Goal: Obtain resource: Download file/media

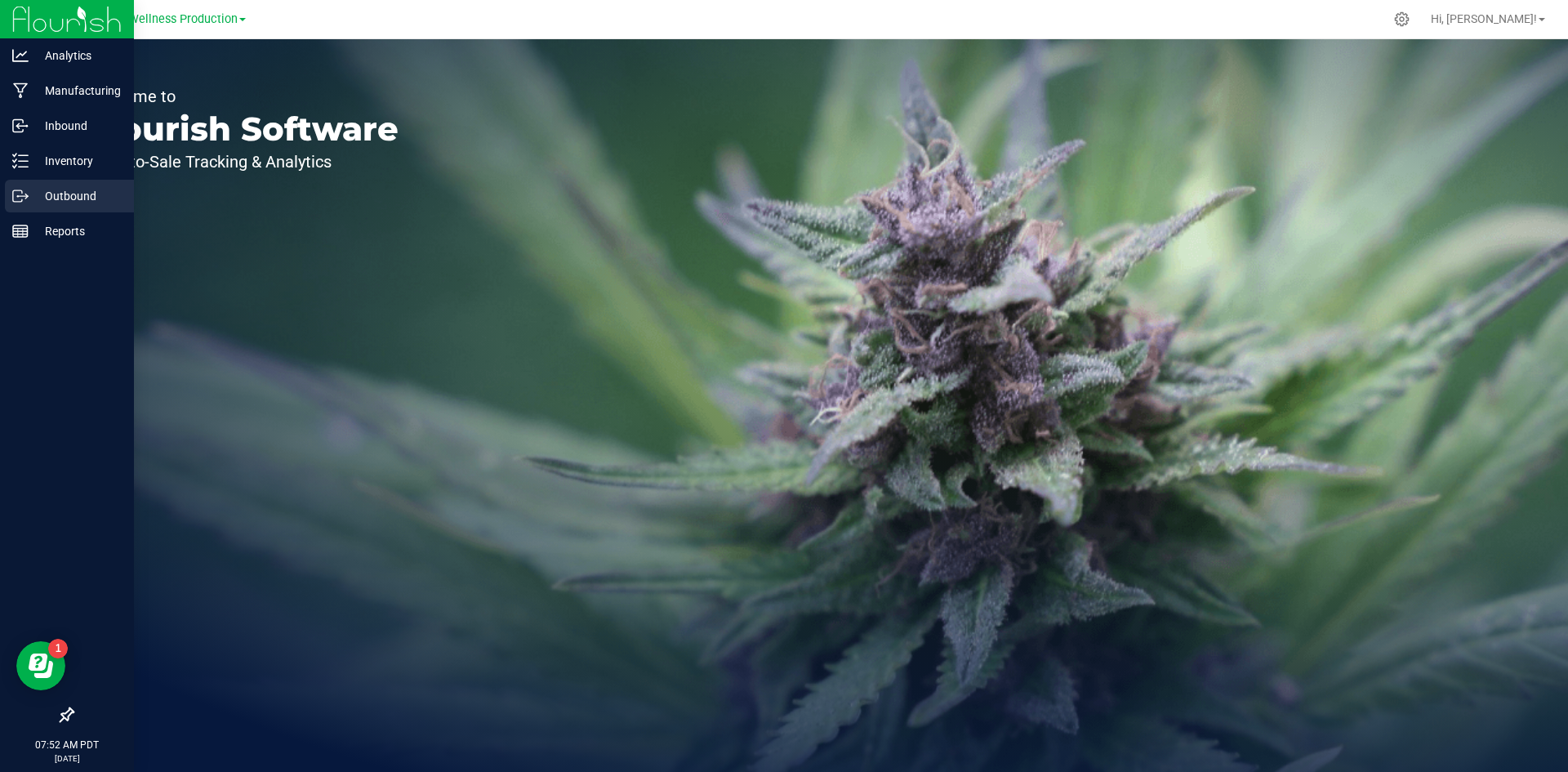
click at [67, 203] on p "Outbound" at bounding box center [77, 196] width 98 height 19
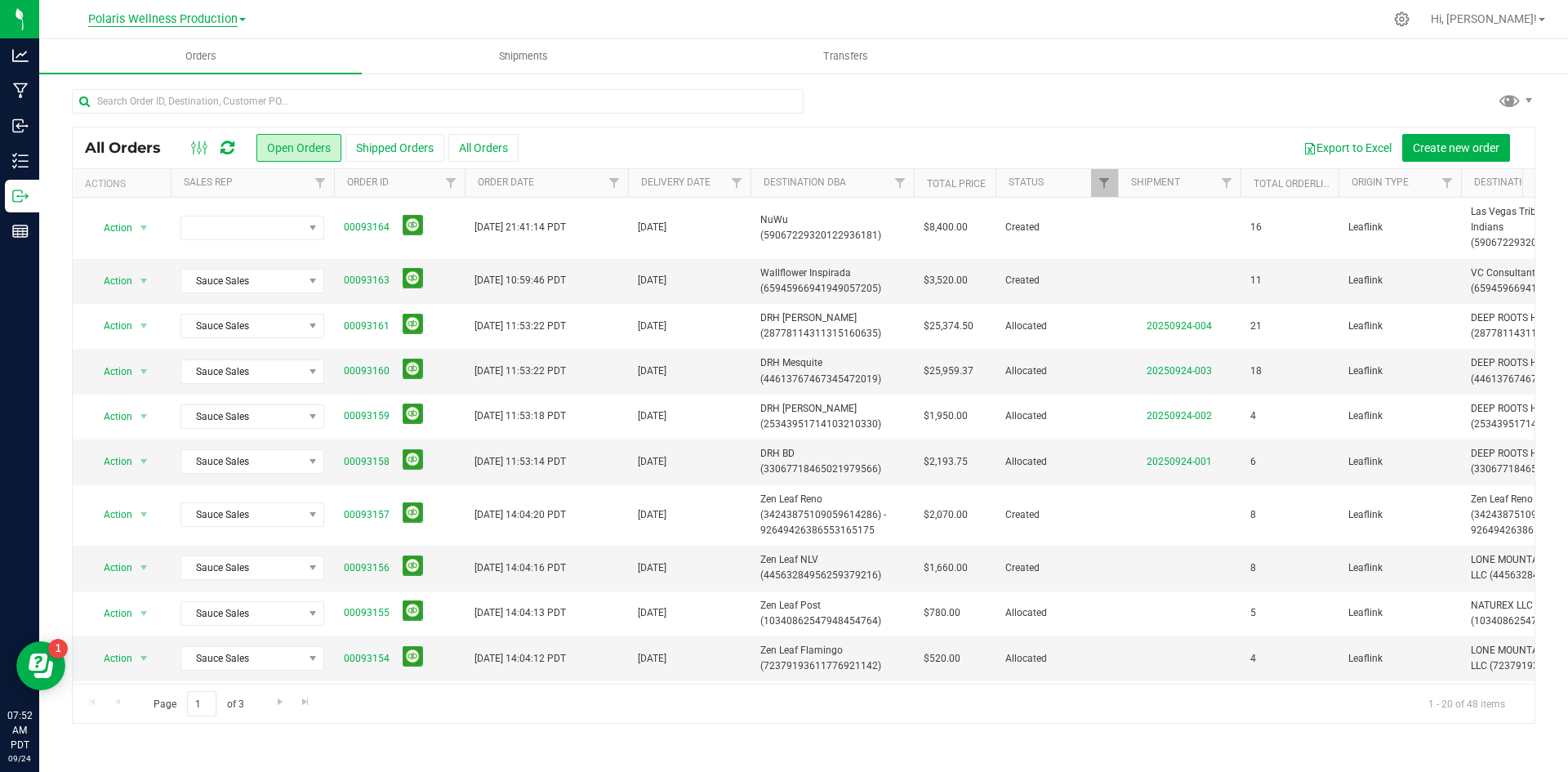
click at [188, 23] on span "Polaris Wellness Production" at bounding box center [163, 19] width 149 height 15
click at [201, 61] on link "Polaris Wellness Cultivation" at bounding box center [166, 57] width 239 height 22
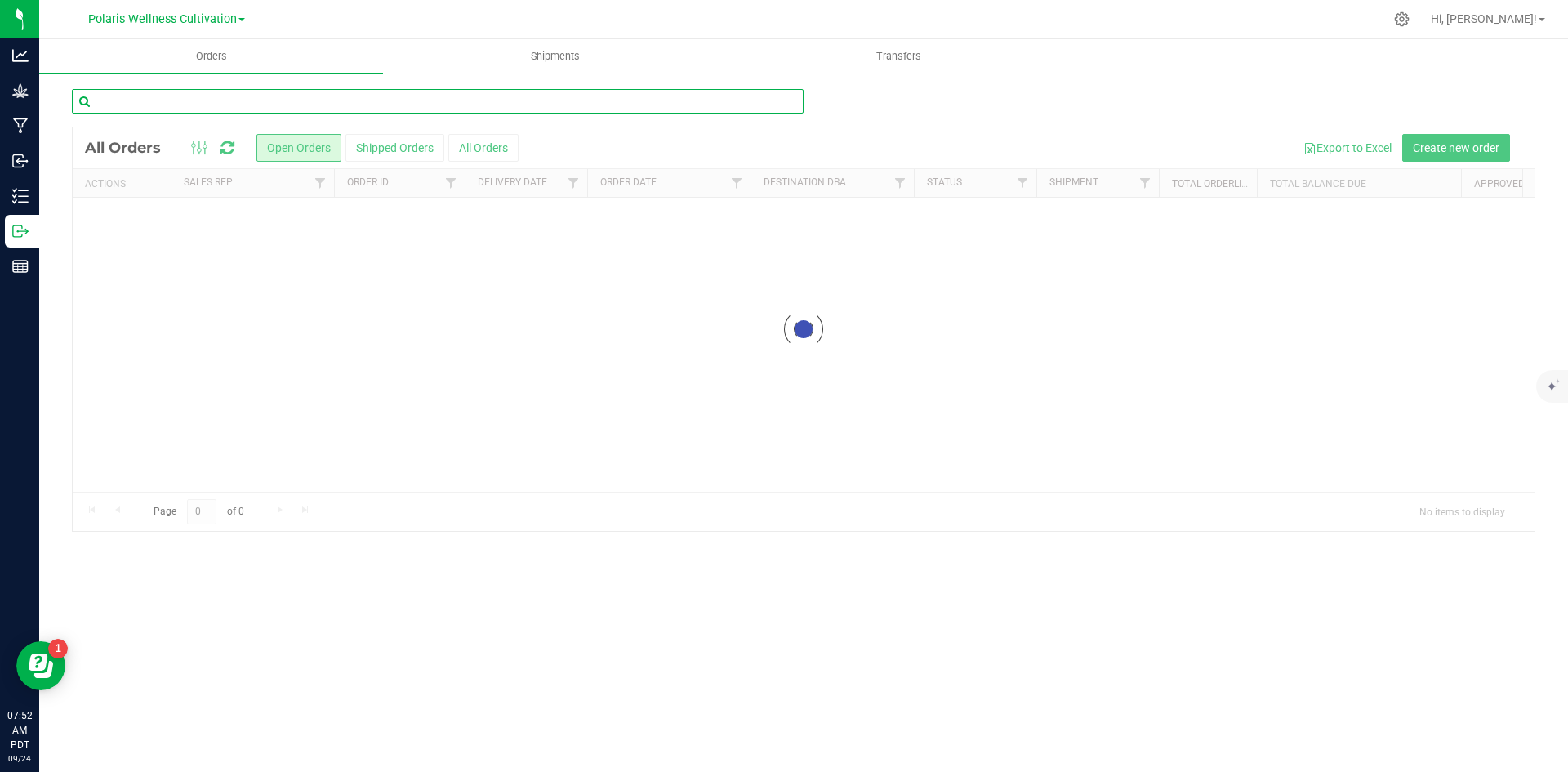
click at [305, 103] on input "text" at bounding box center [437, 101] width 731 height 25
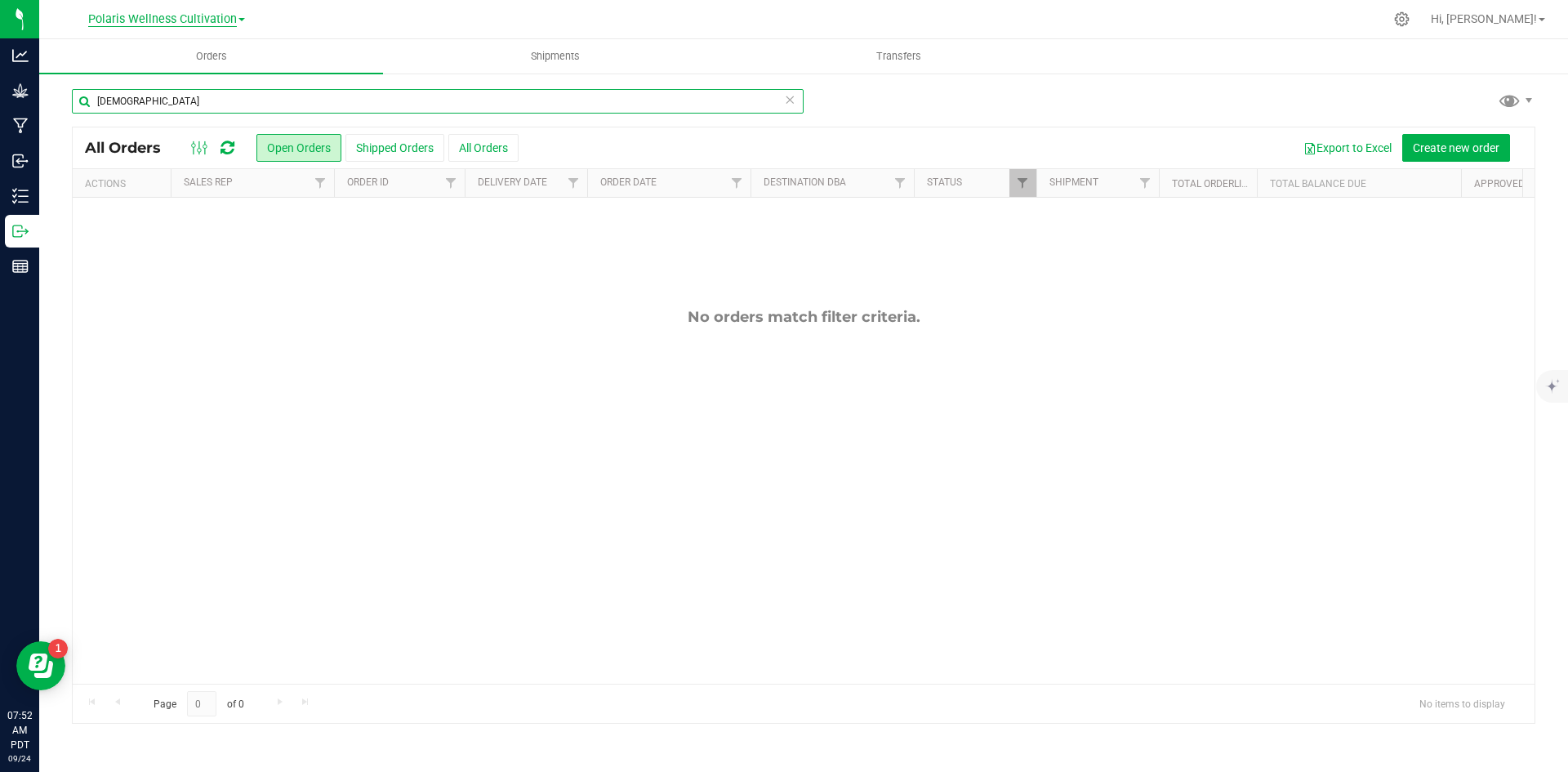
type input "[DEMOGRAPHIC_DATA]"
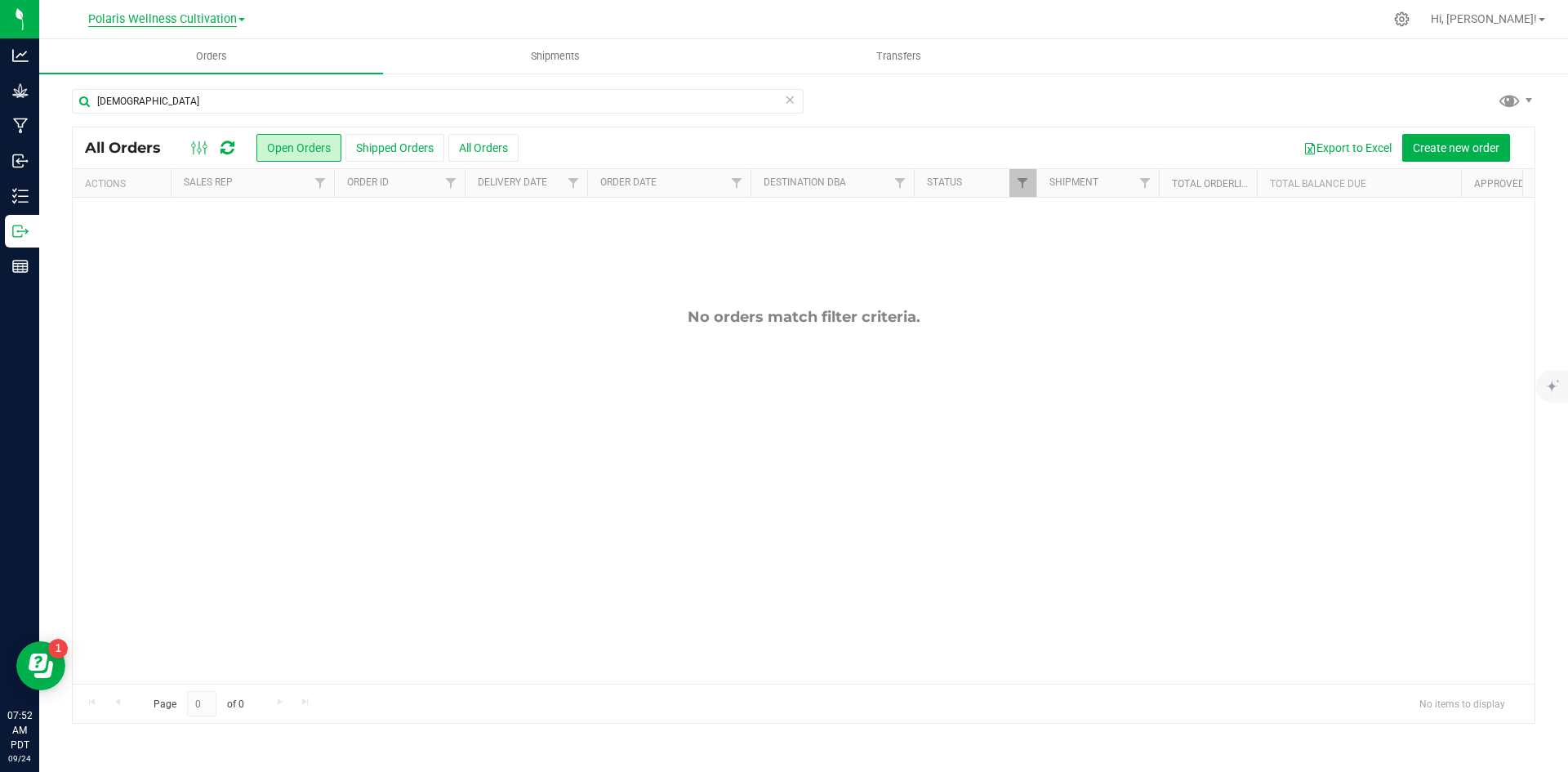
click at [203, 18] on span "Polaris Wellness Cultivation" at bounding box center [162, 19] width 148 height 15
click at [172, 77] on link "Polaris Wellness Production" at bounding box center [166, 79] width 239 height 22
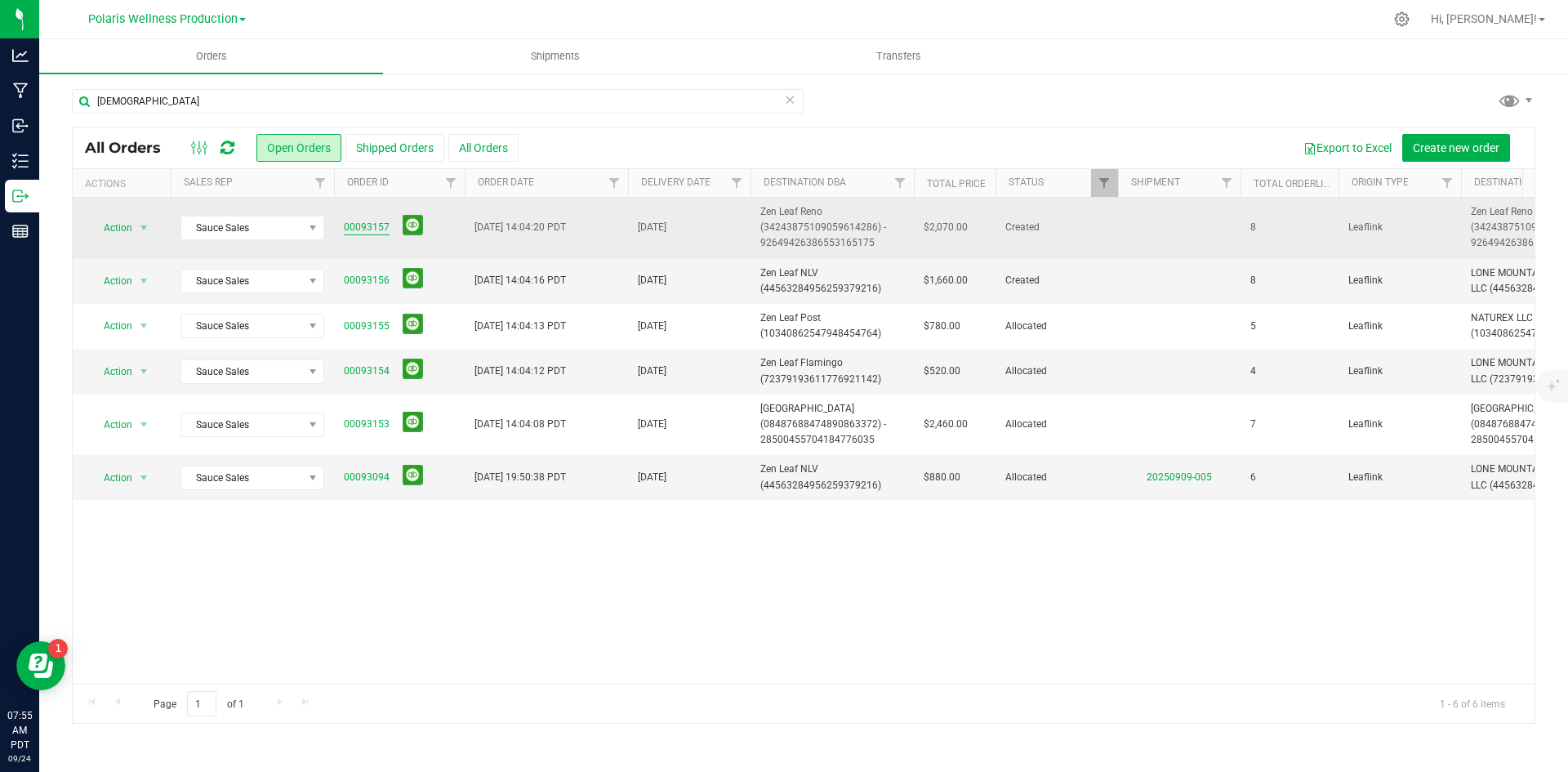
click at [365, 224] on link "00093157" at bounding box center [367, 227] width 46 height 16
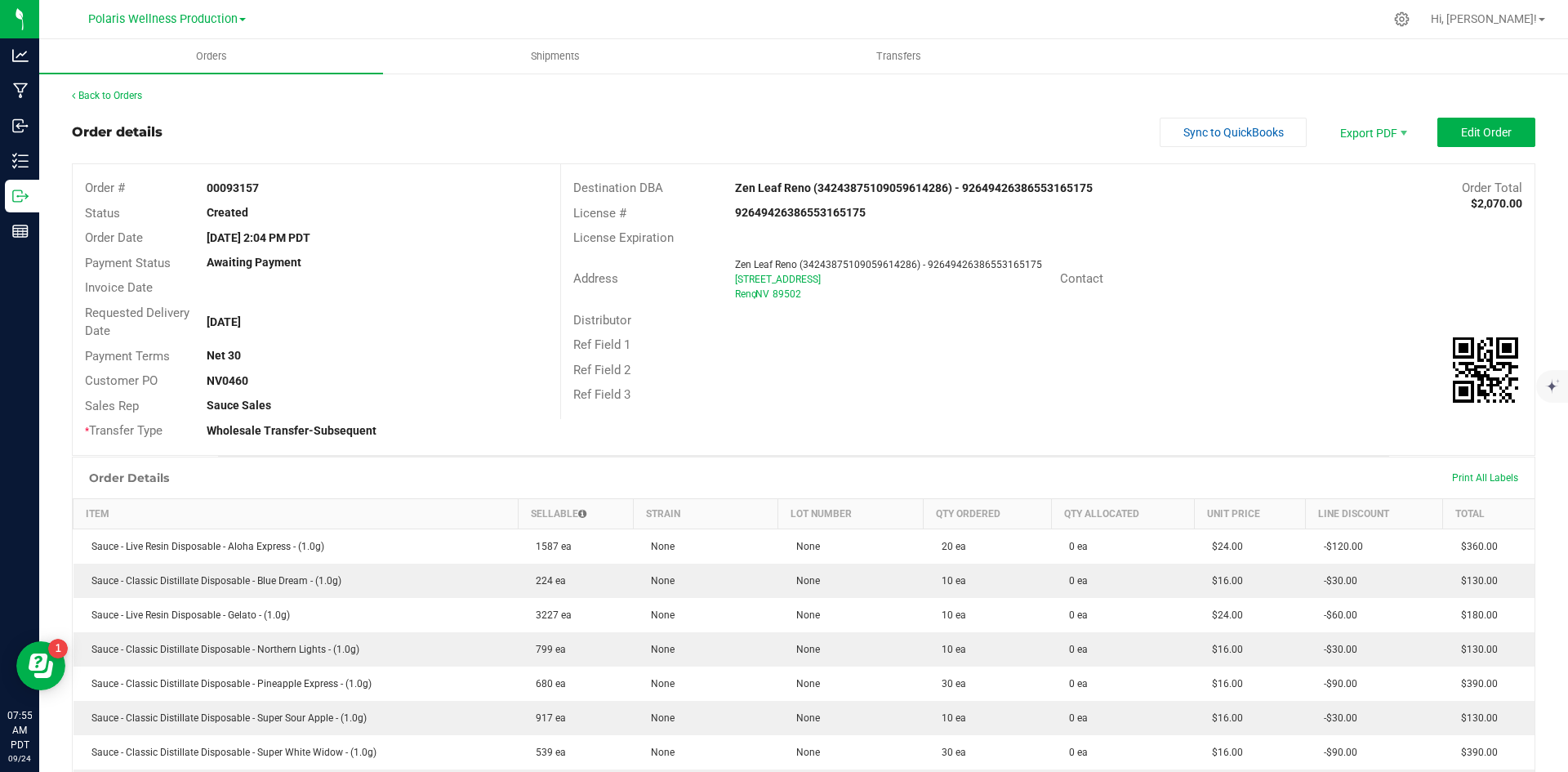
scroll to position [163, 0]
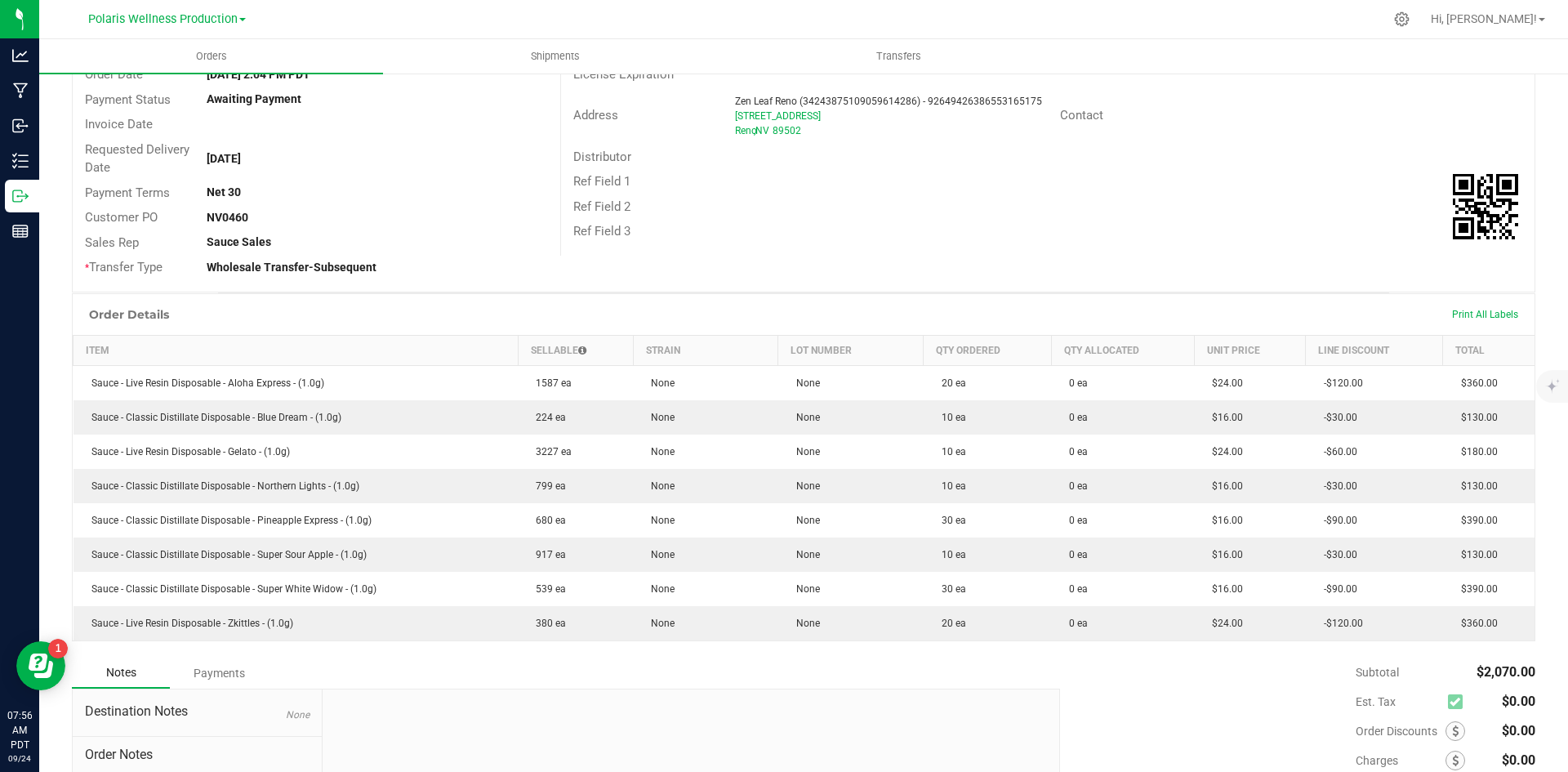
click at [781, 266] on div "Order # 00093157 Status Created Order Date [DATE] 2:04 PM PDT Payment Status Aw…" at bounding box center [803, 146] width 1462 height 291
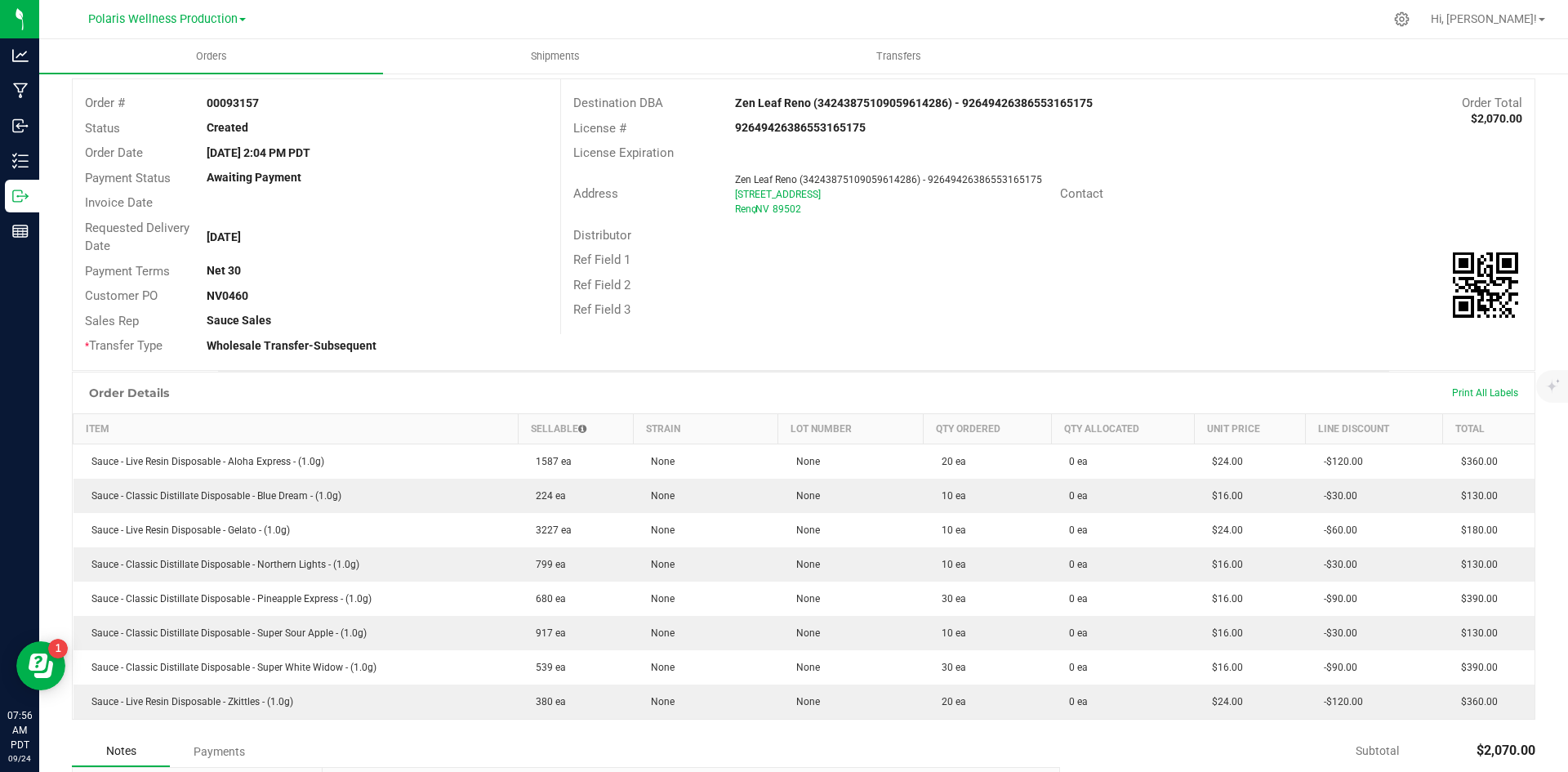
scroll to position [0, 0]
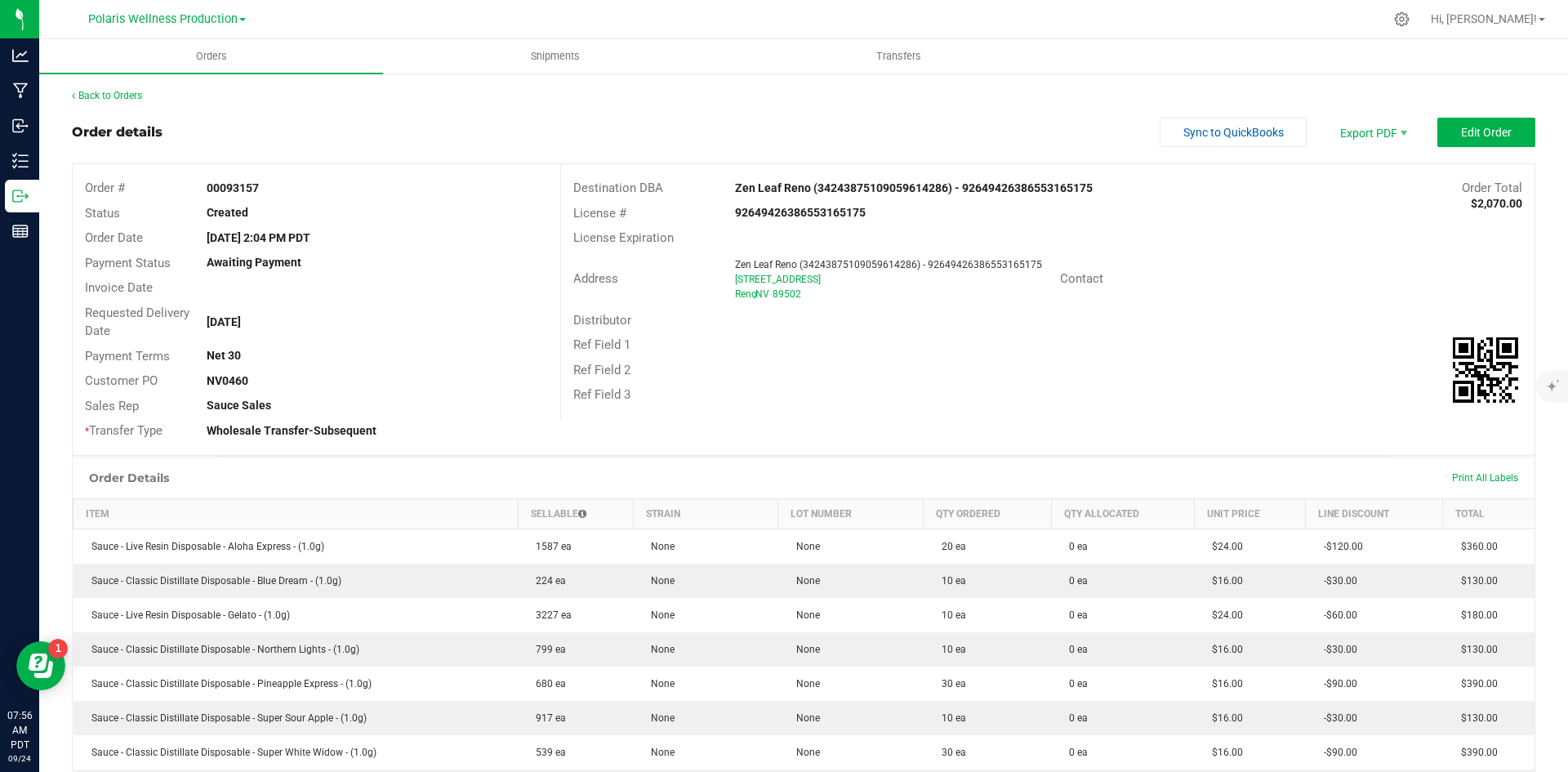
click at [283, 101] on div "Back to Orders" at bounding box center [803, 96] width 1464 height 15
click at [147, 101] on div "Back to Orders" at bounding box center [803, 96] width 1464 height 15
click at [113, 86] on div "Back to Orders Order details Sync to QuickBooks Export PDF Edit Order Order # 0…" at bounding box center [804, 580] width 1529 height 1016
click at [111, 88] on div "Back to Orders Order details Sync to QuickBooks Export PDF Edit Order Order # 0…" at bounding box center [804, 580] width 1529 height 1016
click at [132, 96] on link "Back to Orders" at bounding box center [107, 95] width 70 height 11
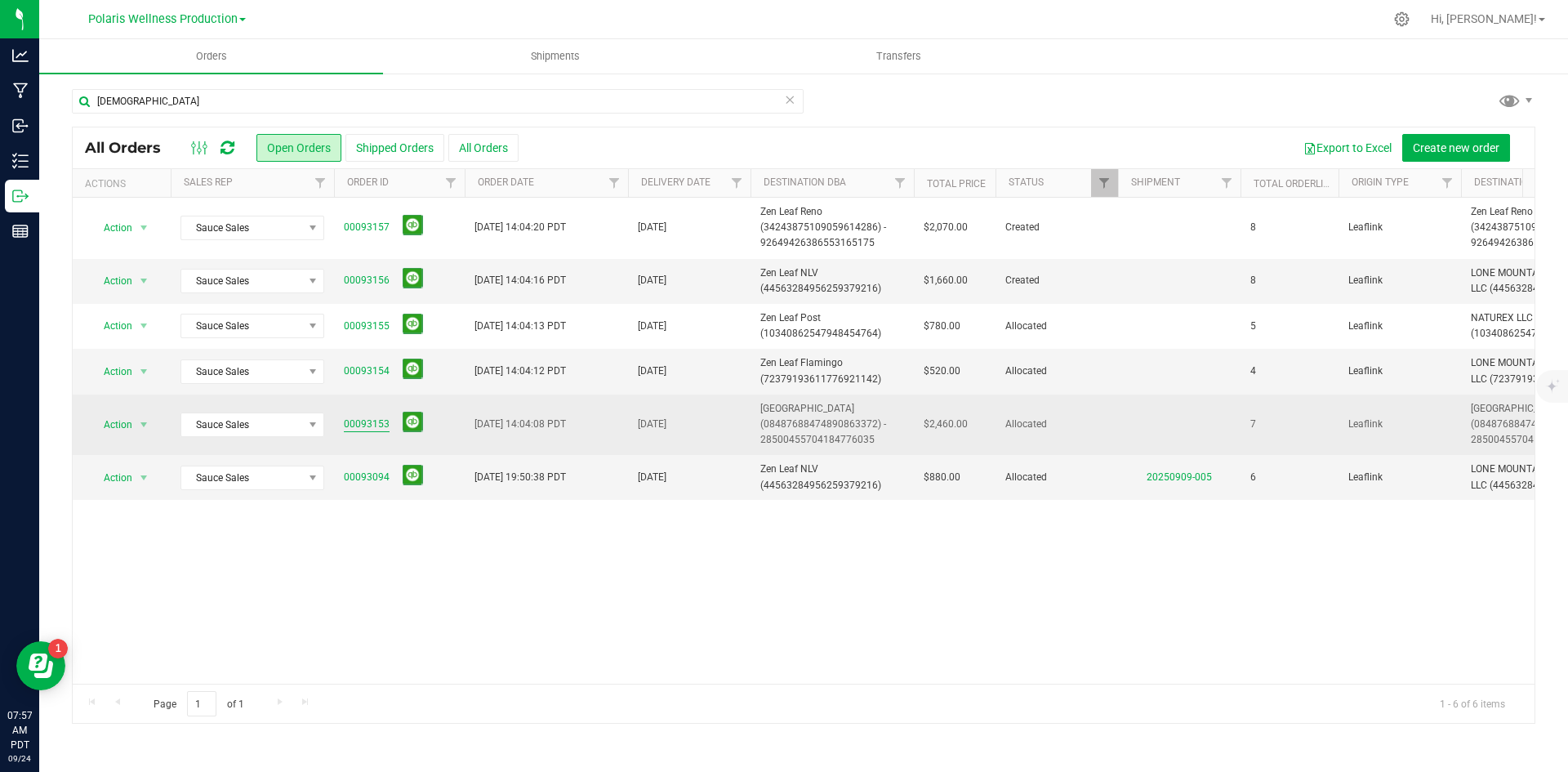
click at [379, 422] on link "00093153" at bounding box center [367, 424] width 46 height 16
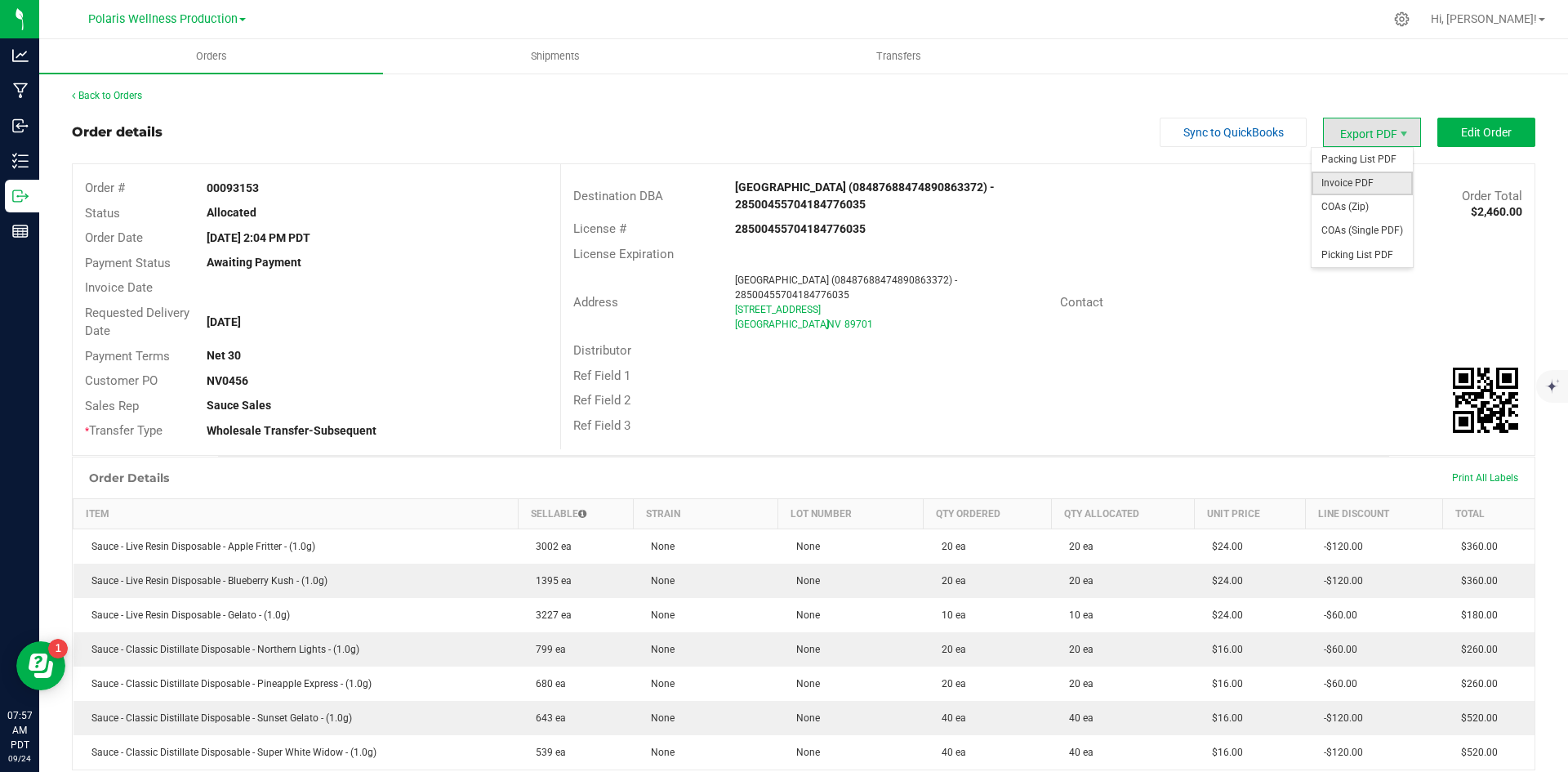
click at [781, 182] on span "Invoice PDF" at bounding box center [1362, 184] width 101 height 24
click at [132, 97] on link "Back to Orders" at bounding box center [107, 95] width 70 height 11
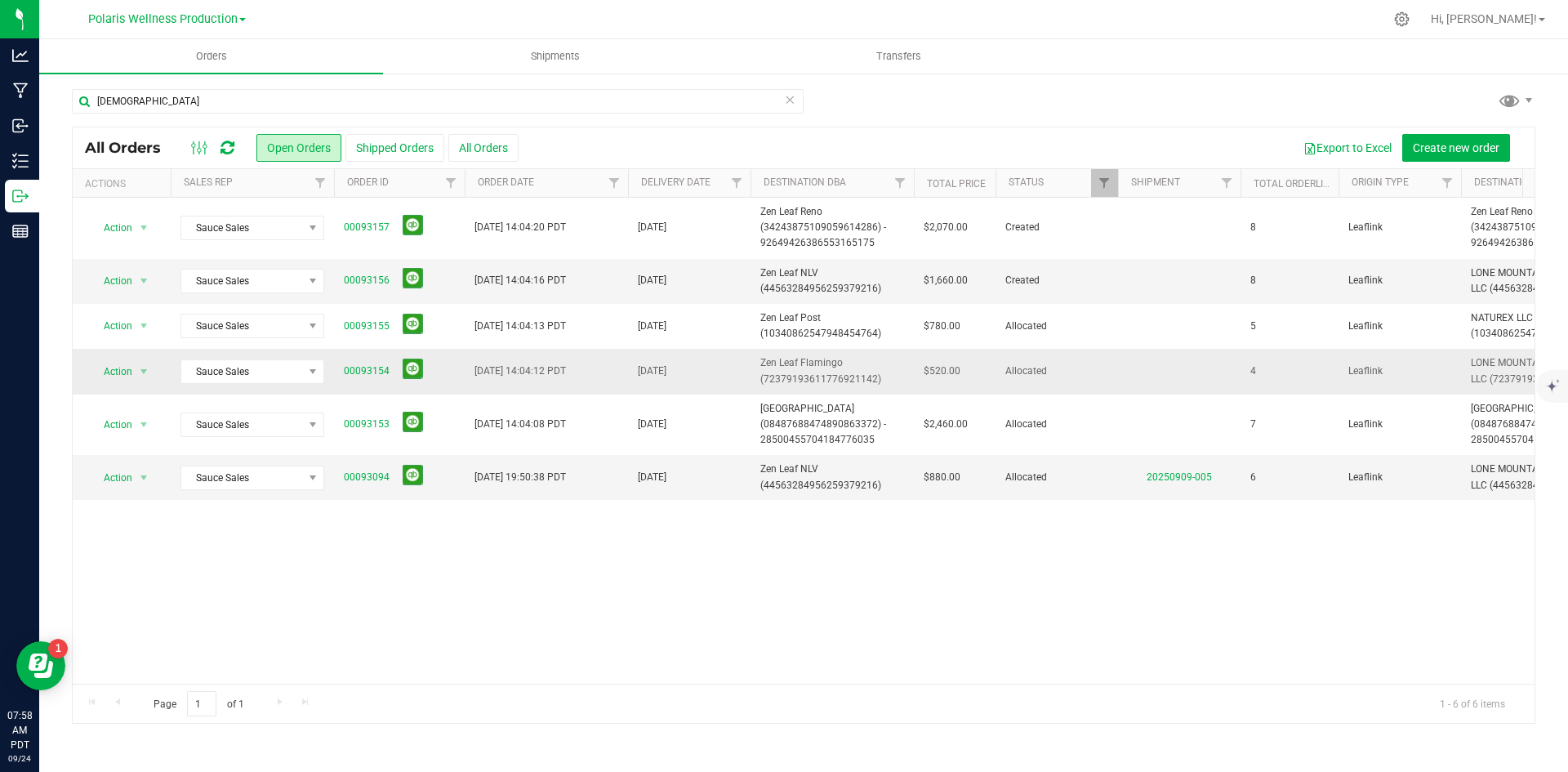
click at [342, 366] on td "00093154" at bounding box center [399, 371] width 131 height 45
click at [351, 369] on link "00093154" at bounding box center [367, 371] width 46 height 16
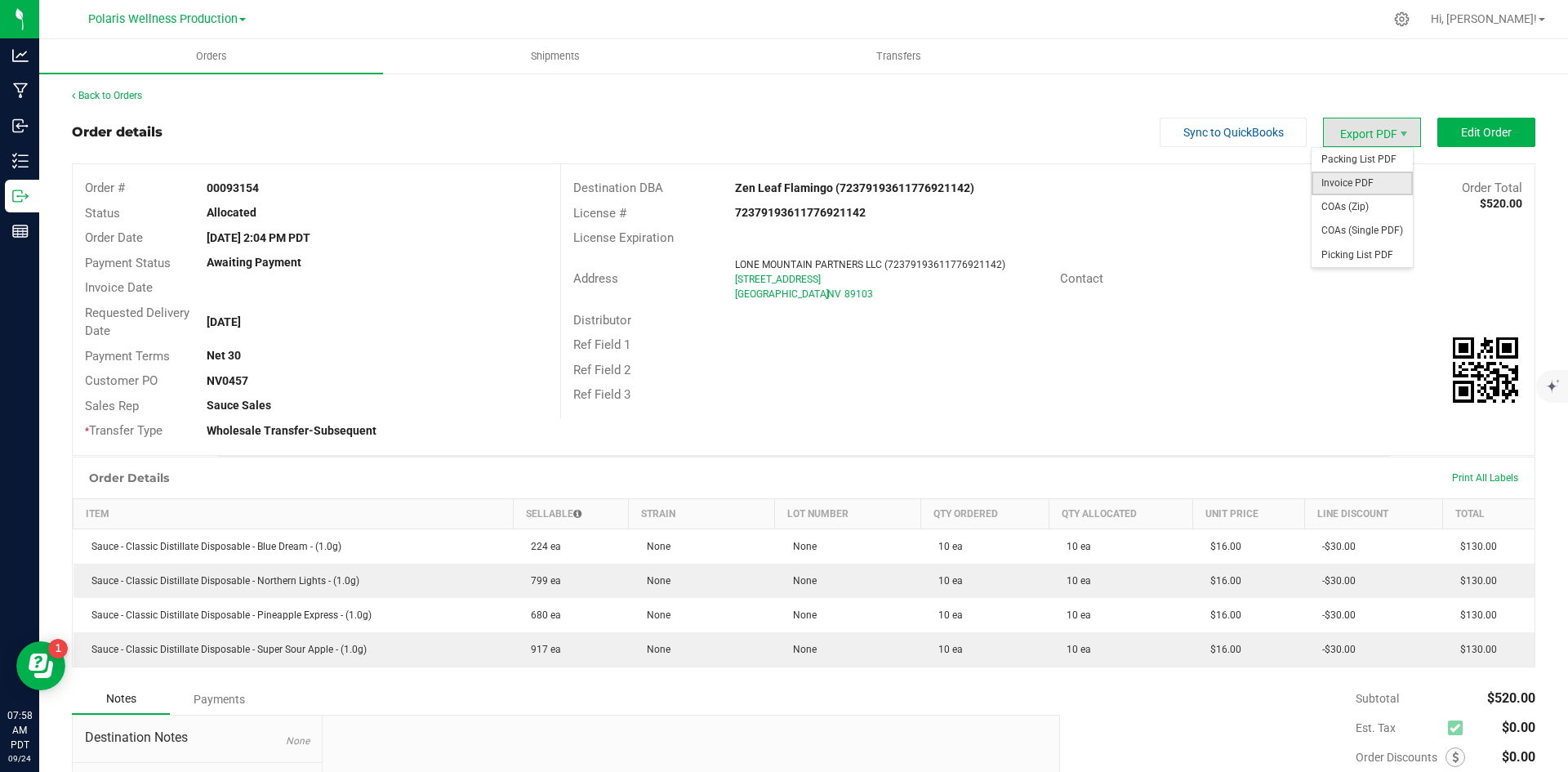
click at [781, 181] on span "Invoice PDF" at bounding box center [1362, 184] width 101 height 24
click at [125, 93] on link "Back to Orders" at bounding box center [107, 95] width 70 height 11
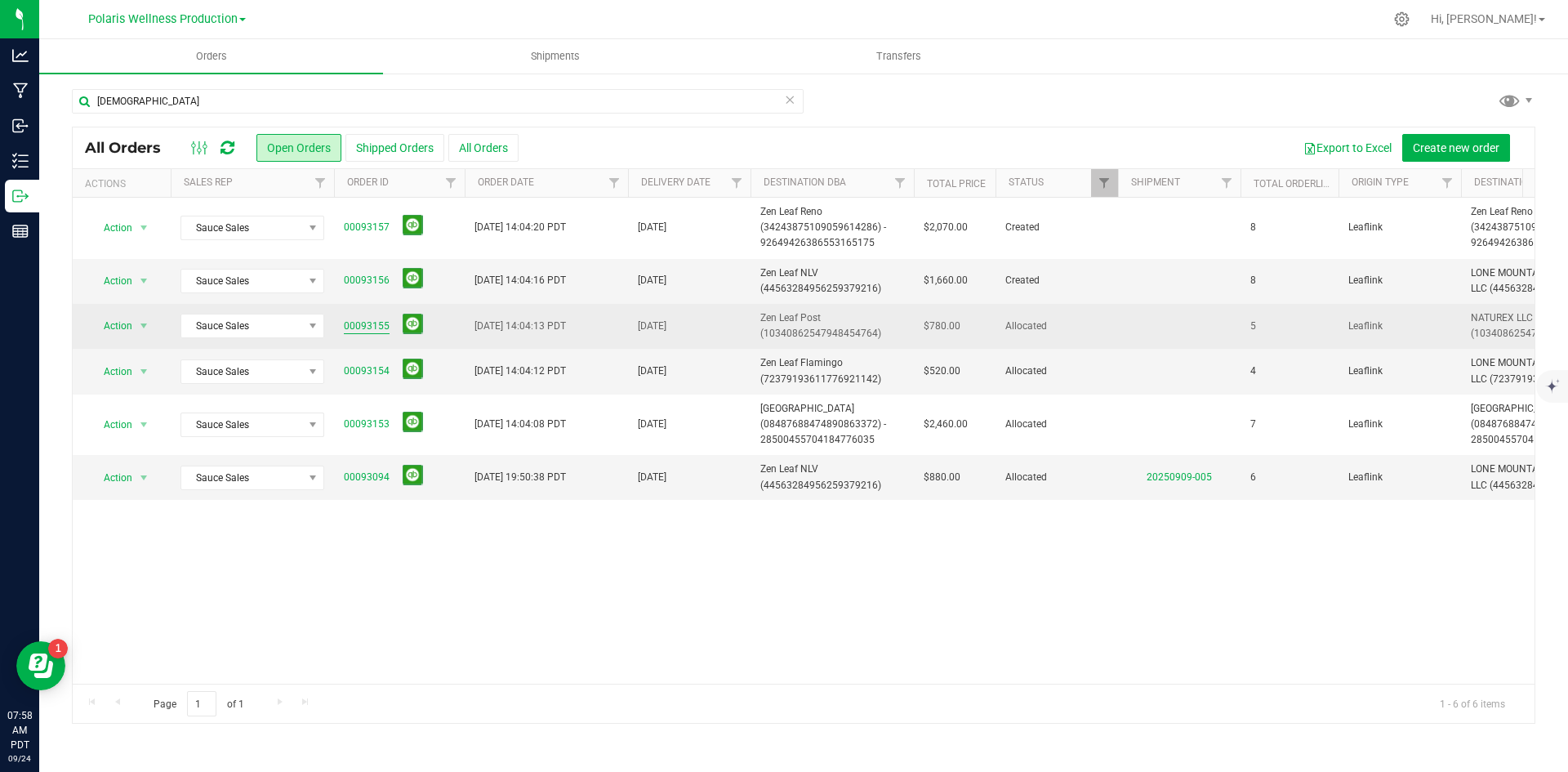
click at [364, 327] on link "00093155" at bounding box center [367, 326] width 46 height 16
